Goal: Information Seeking & Learning: Learn about a topic

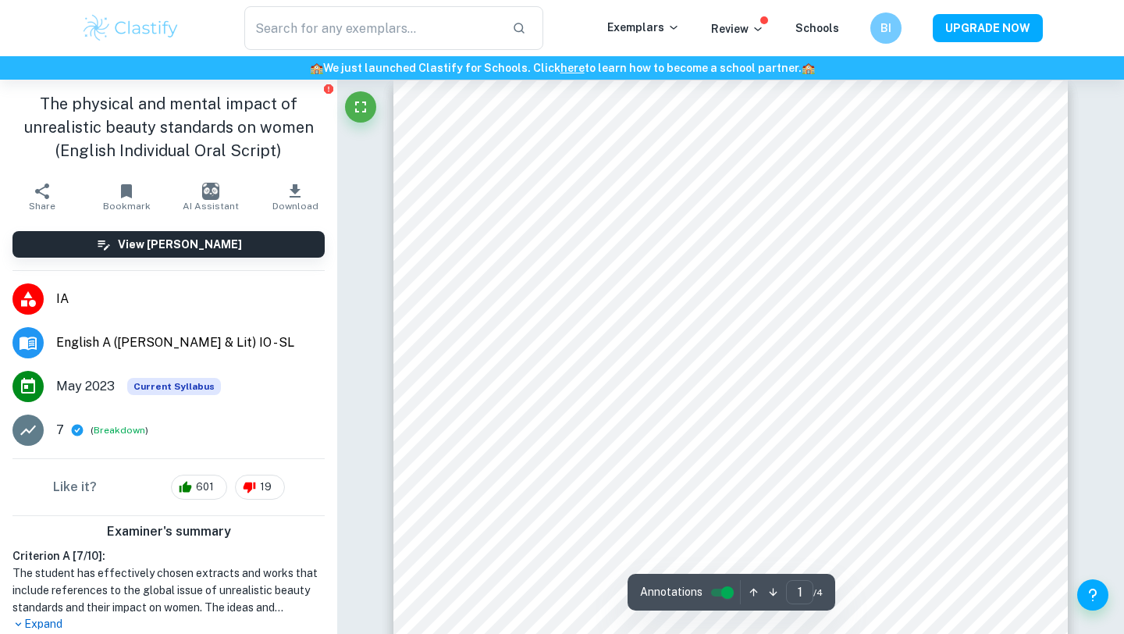
scroll to position [319, 0]
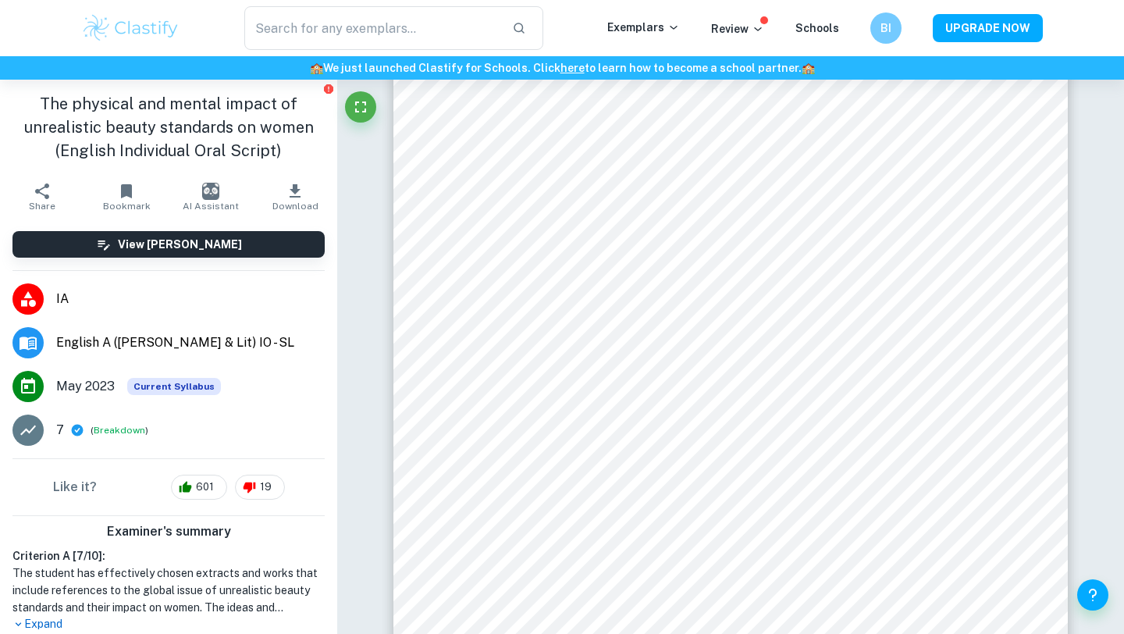
click at [59, 283] on li "IA" at bounding box center [168, 299] width 337 height 44
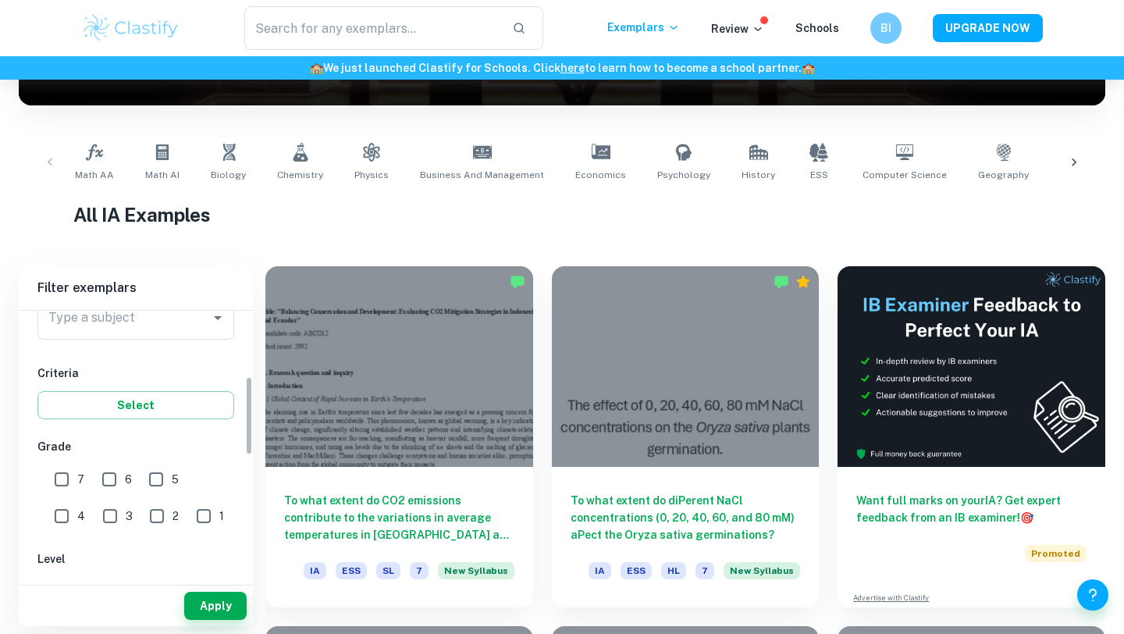
scroll to position [222, 0]
click at [59, 489] on input "7" at bounding box center [61, 478] width 31 height 31
checkbox input "true"
click at [197, 607] on button "Apply" at bounding box center [215, 606] width 62 height 28
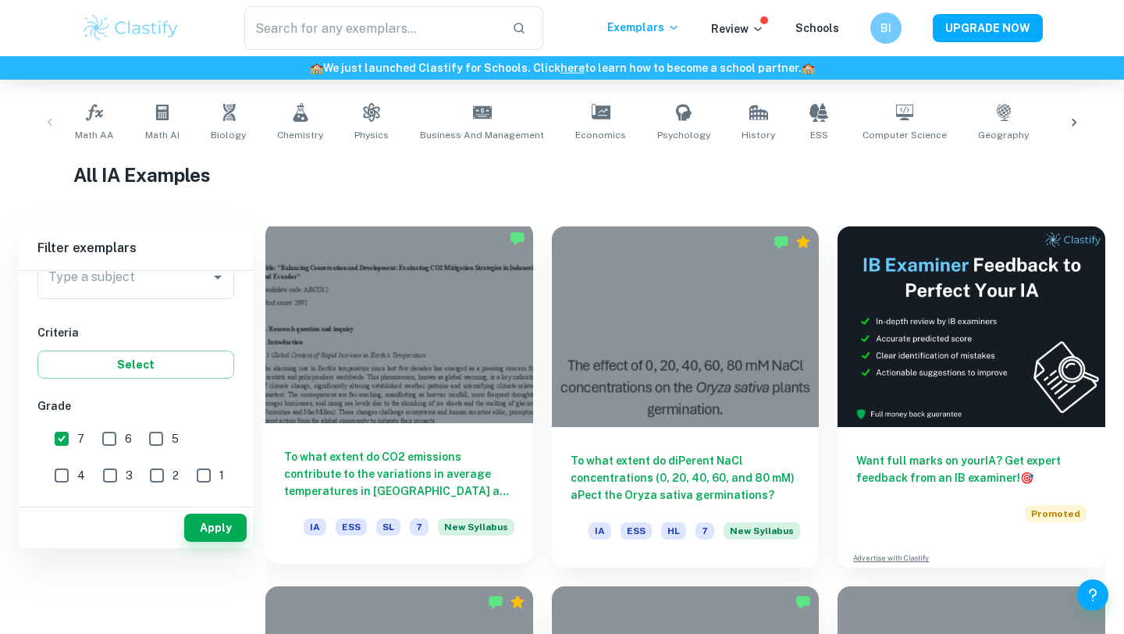
scroll to position [109, 0]
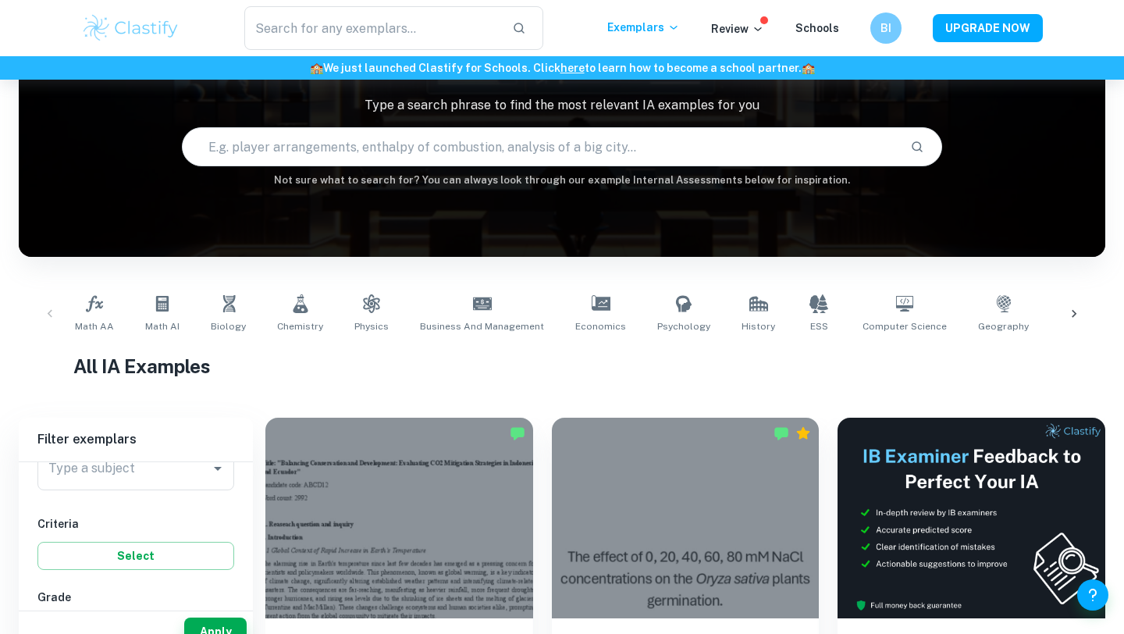
click at [394, 139] on input "text" at bounding box center [540, 147] width 715 height 44
type input "english IO"
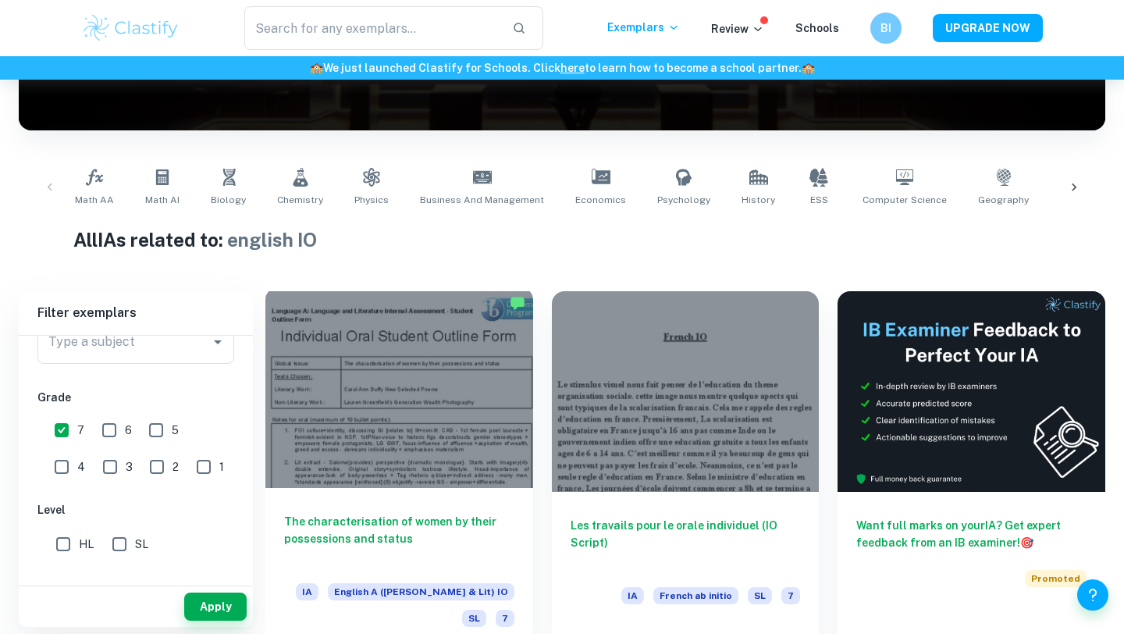
scroll to position [288, 0]
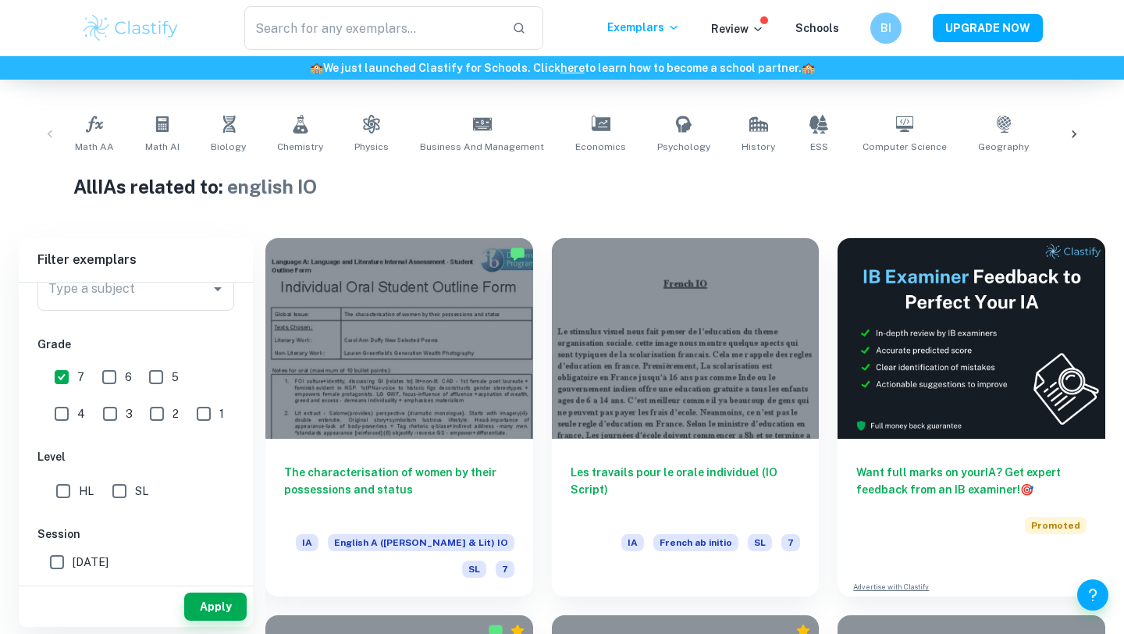
click at [596, 205] on div "All IAs related to: english IO" at bounding box center [562, 190] width 978 height 34
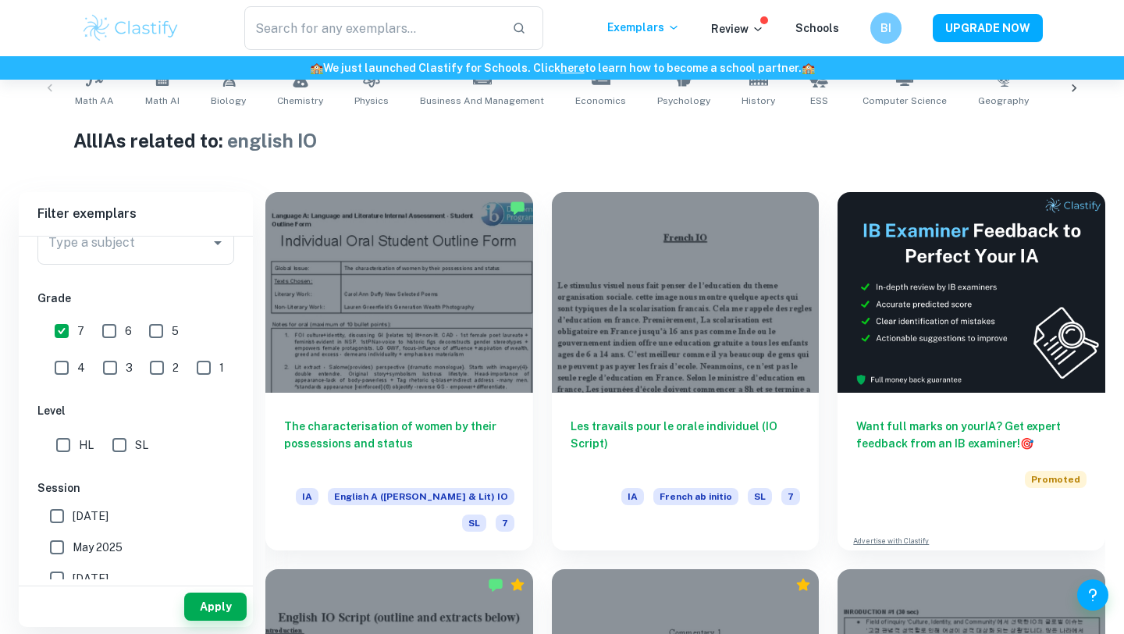
click at [572, 133] on h1 "All IAs related to: english IO" at bounding box center [562, 140] width 978 height 28
click at [573, 132] on h1 "All IAs related to: english IO" at bounding box center [562, 140] width 978 height 28
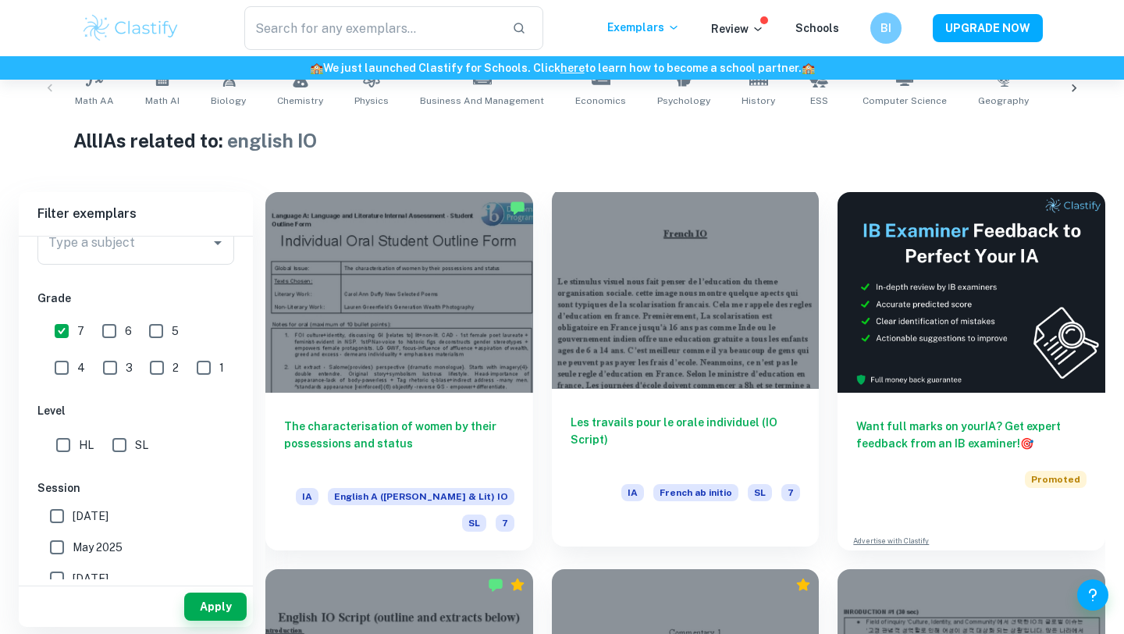
click at [643, 261] on div at bounding box center [686, 288] width 268 height 201
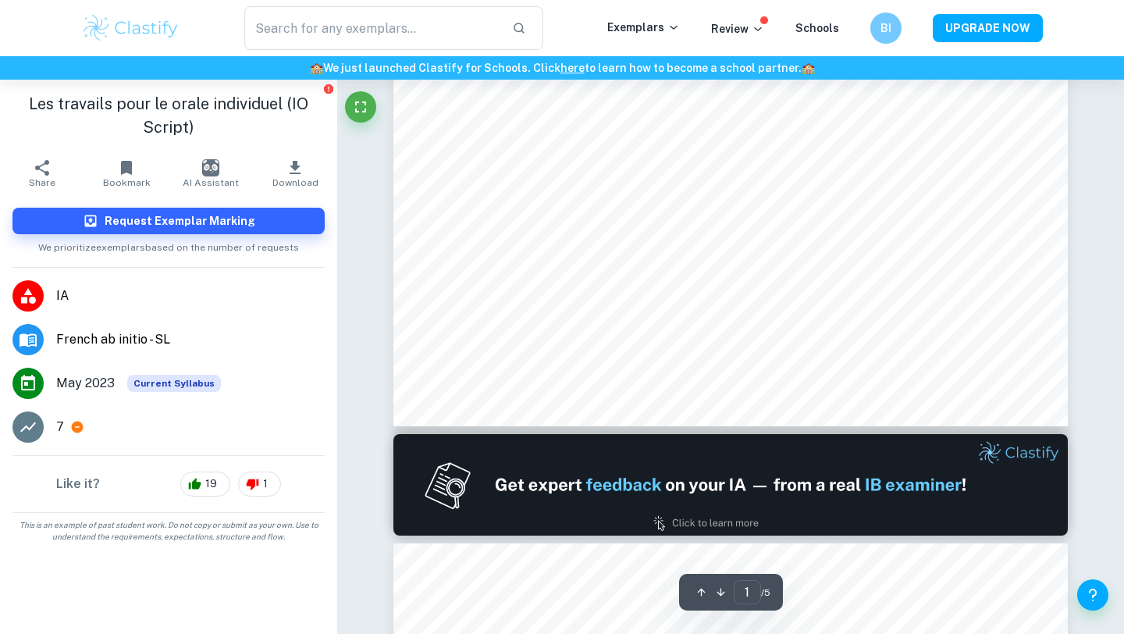
type input "2"
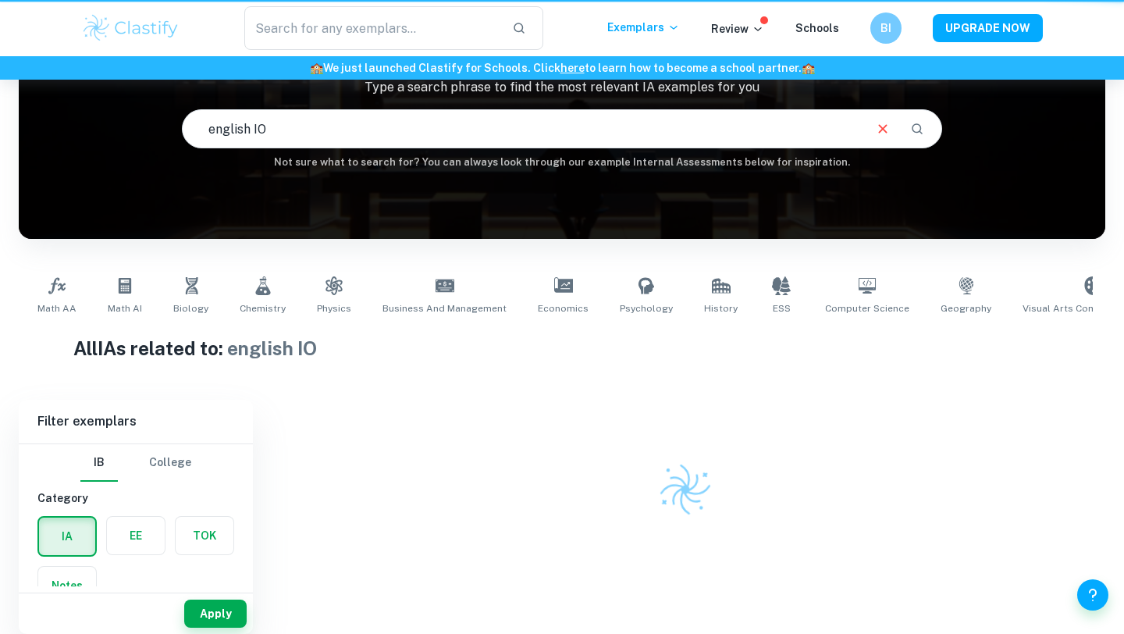
scroll to position [126, 0]
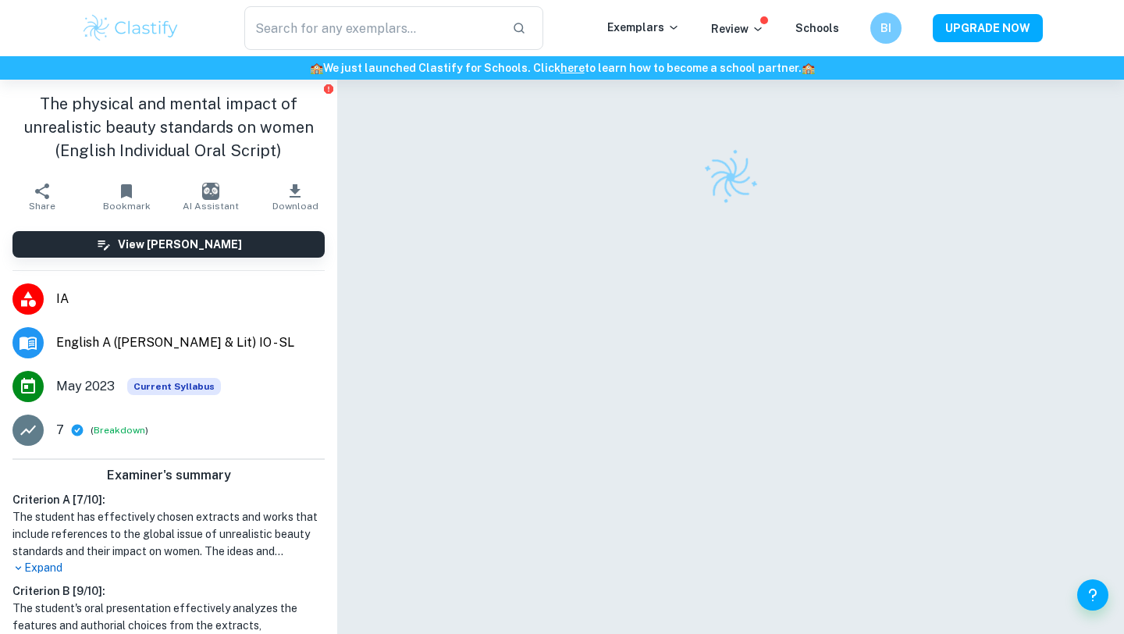
scroll to position [5, 0]
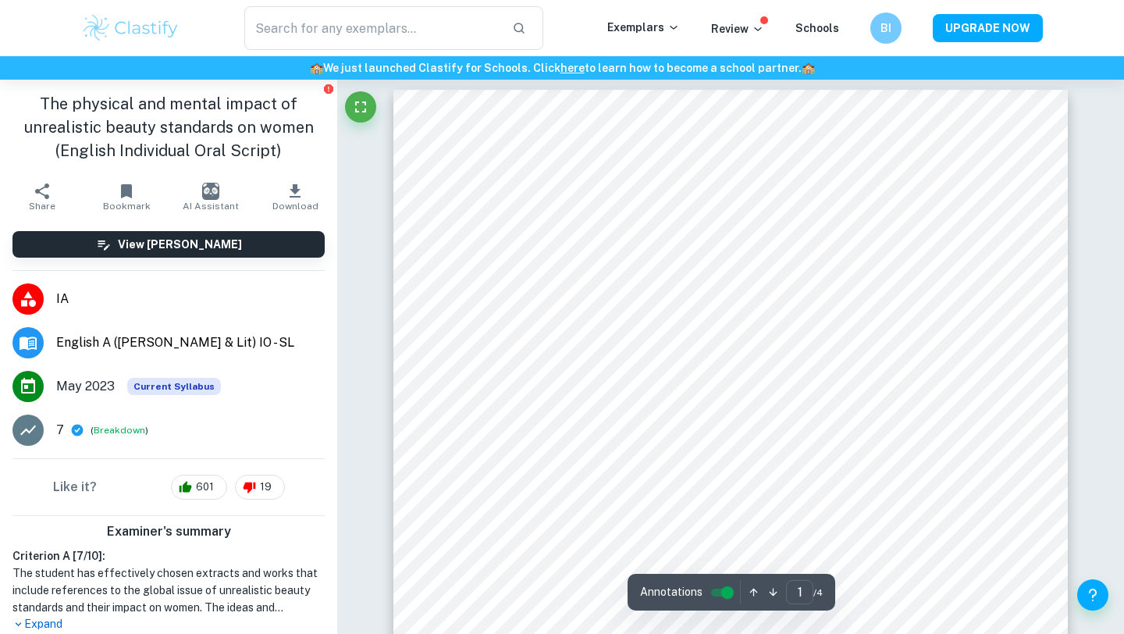
click at [68, 288] on li "IA" at bounding box center [168, 299] width 337 height 44
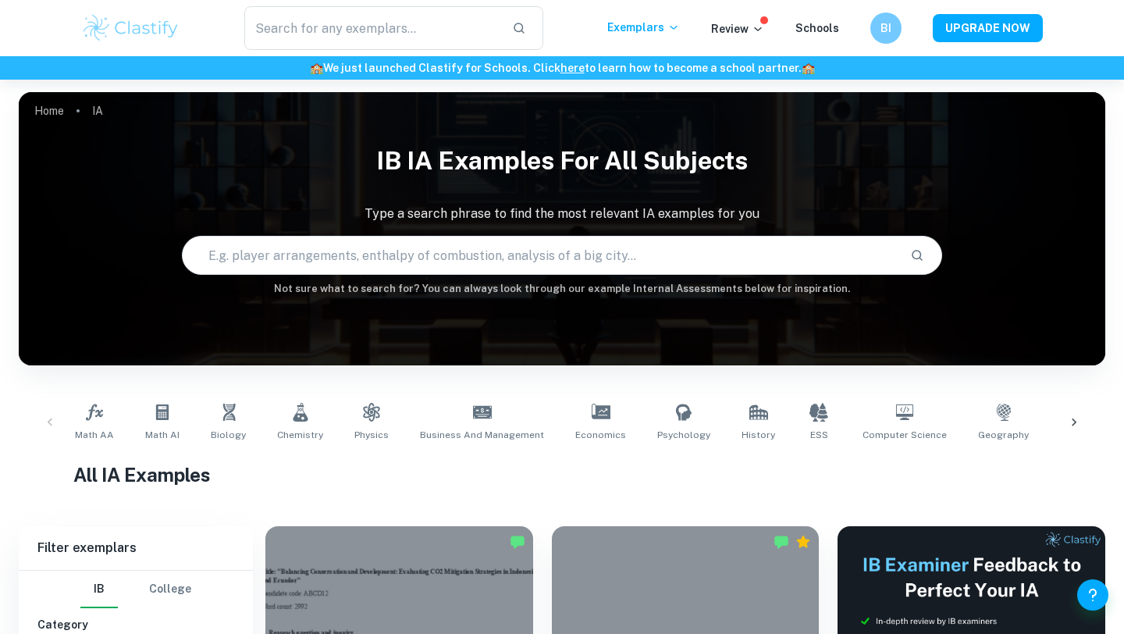
click at [468, 237] on input "text" at bounding box center [540, 255] width 715 height 44
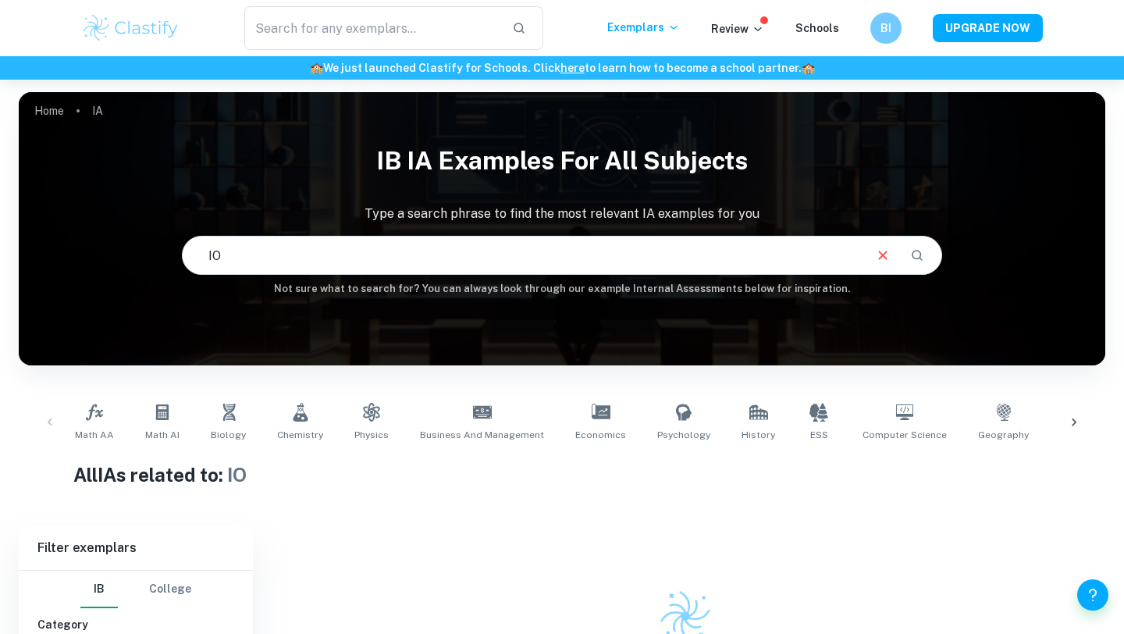
click at [469, 242] on input "IO" at bounding box center [522, 255] width 679 height 44
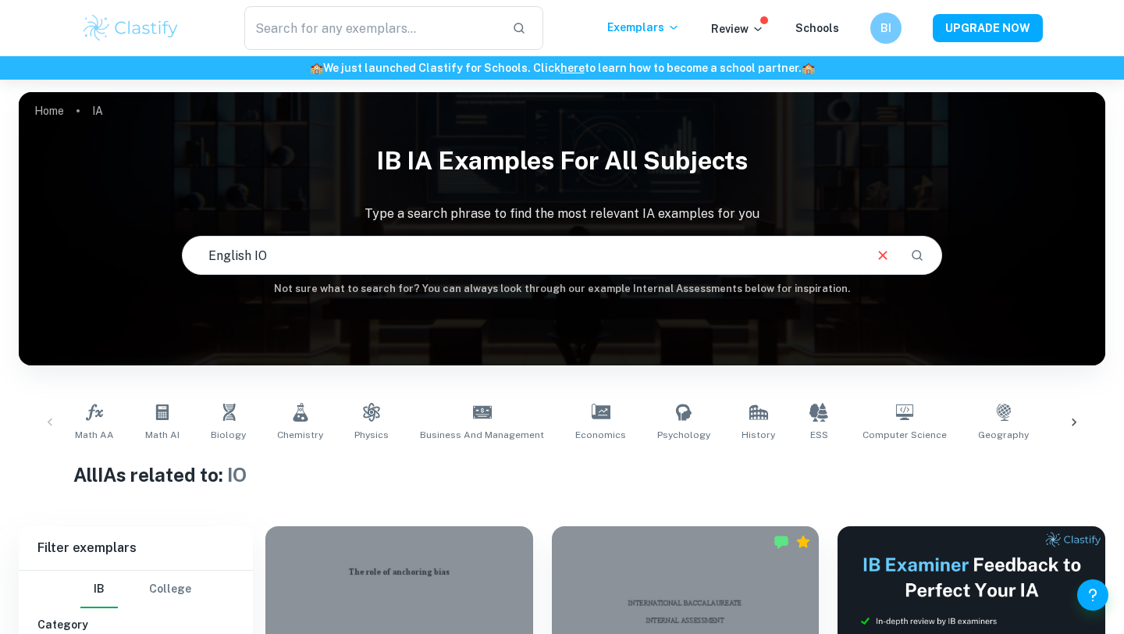
type input "English IO"
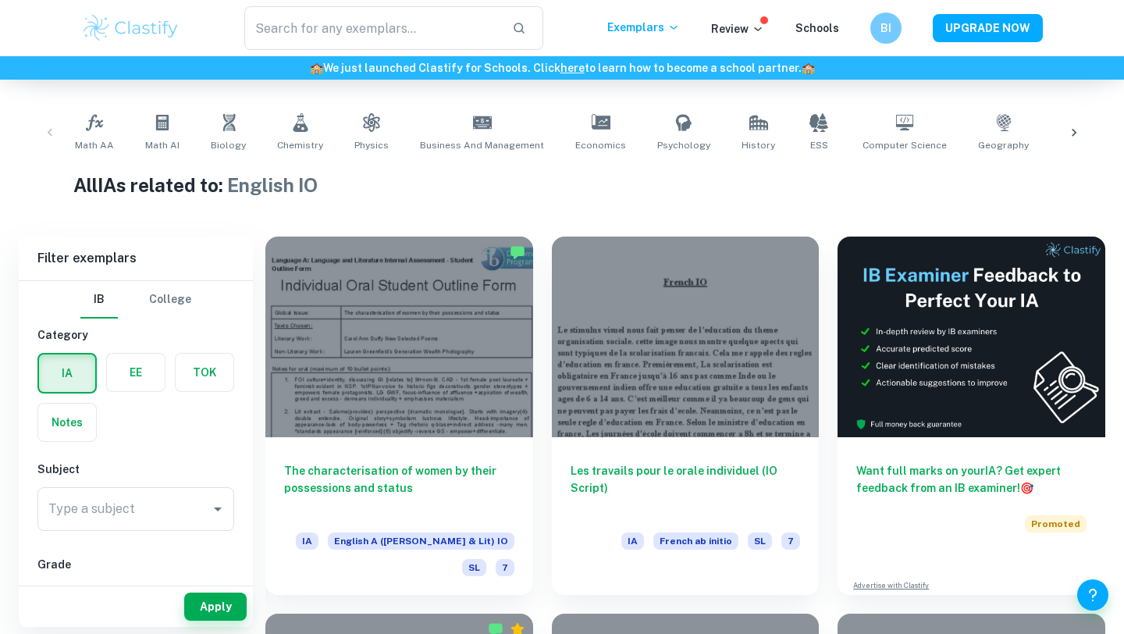
scroll to position [705, 0]
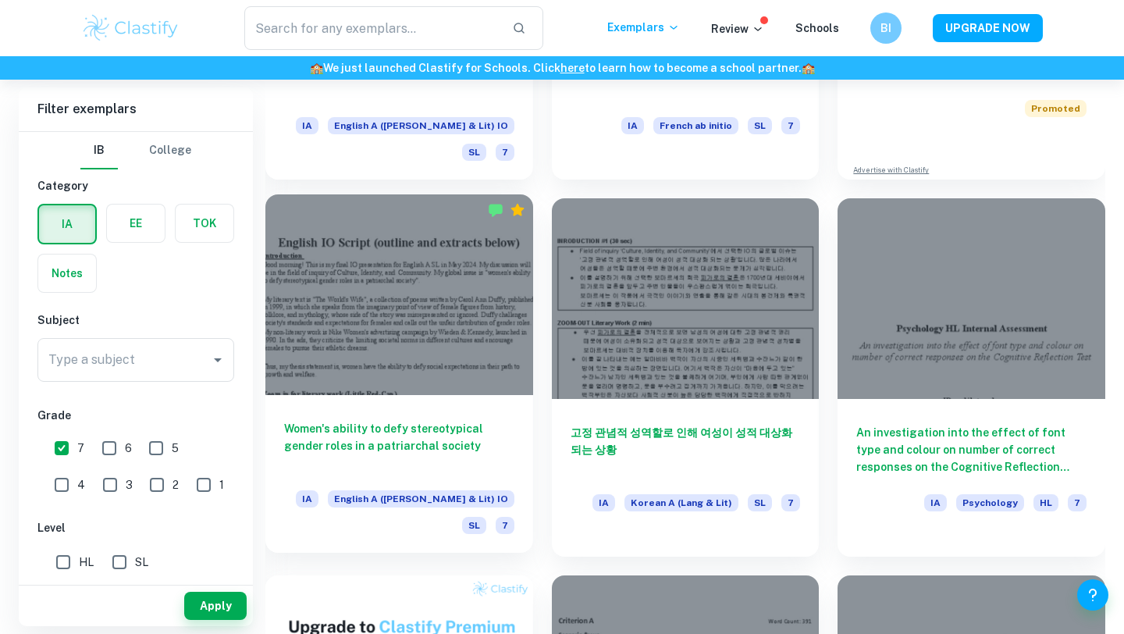
click at [476, 249] on div at bounding box center [399, 294] width 268 height 201
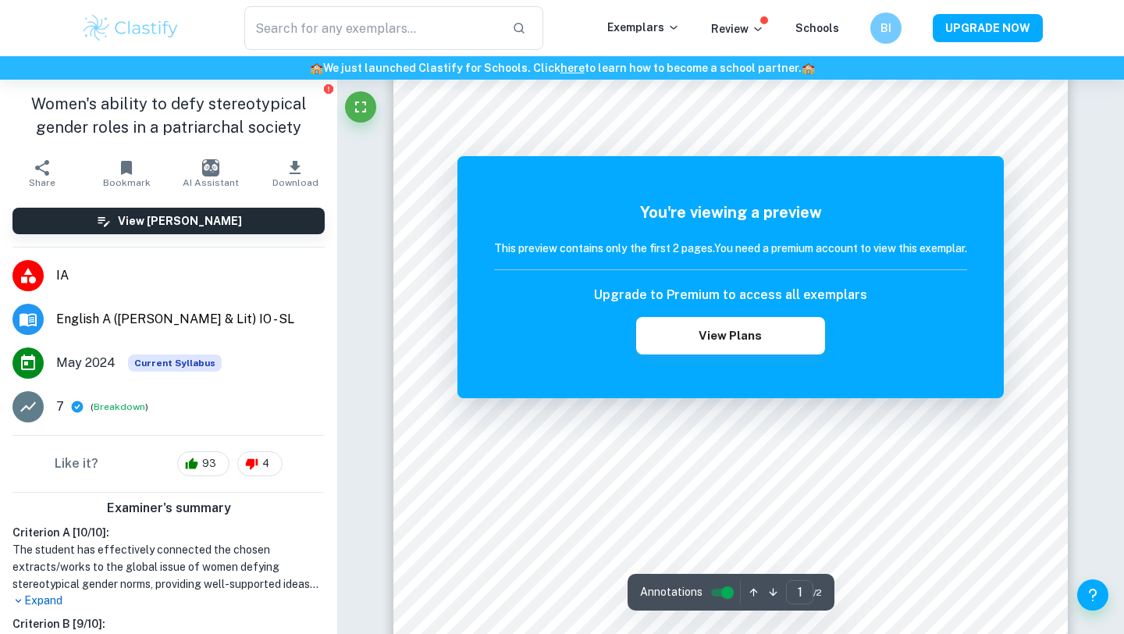
scroll to position [131, 0]
